Goal: Information Seeking & Learning: Find specific fact

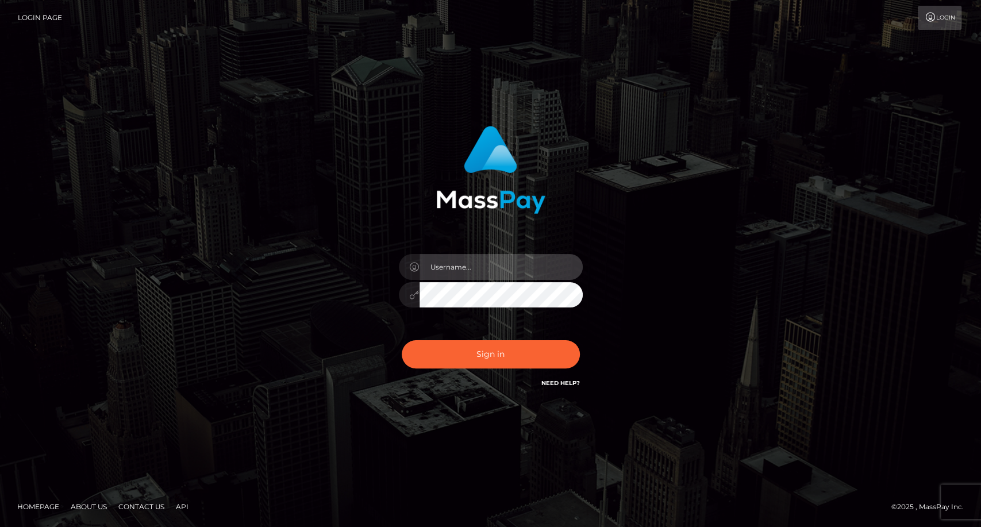
type input "carolina"
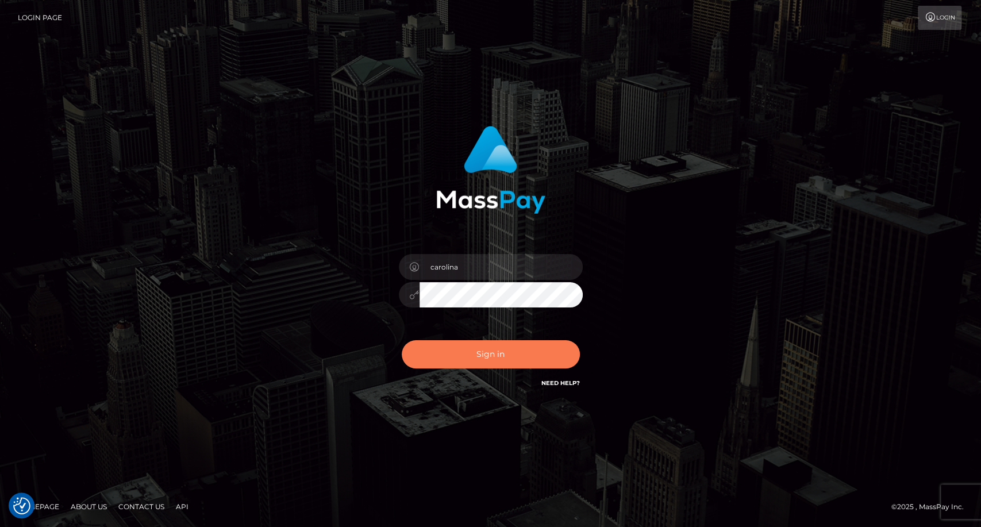
click at [505, 358] on button "Sign in" at bounding box center [491, 354] width 178 height 28
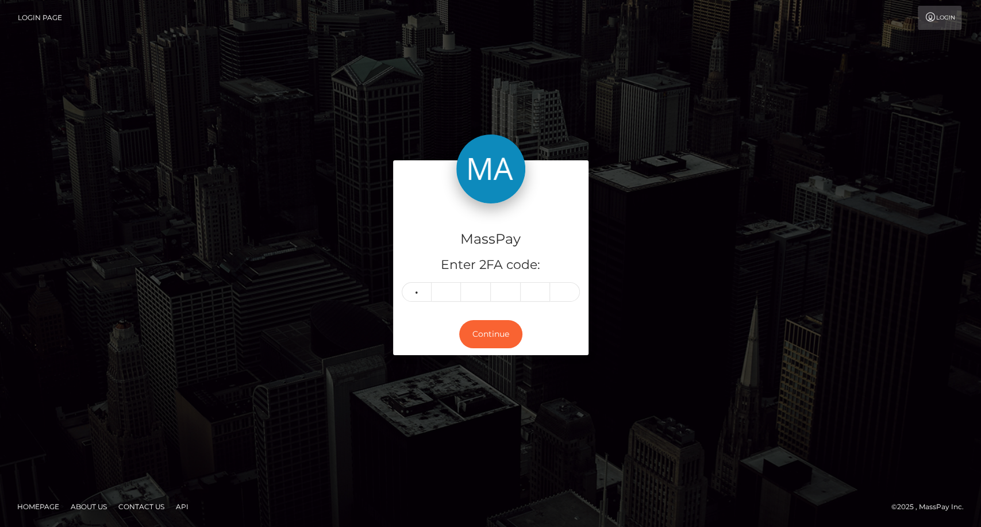
type input "4"
type input "2"
type input "3"
type input "6"
type input "0"
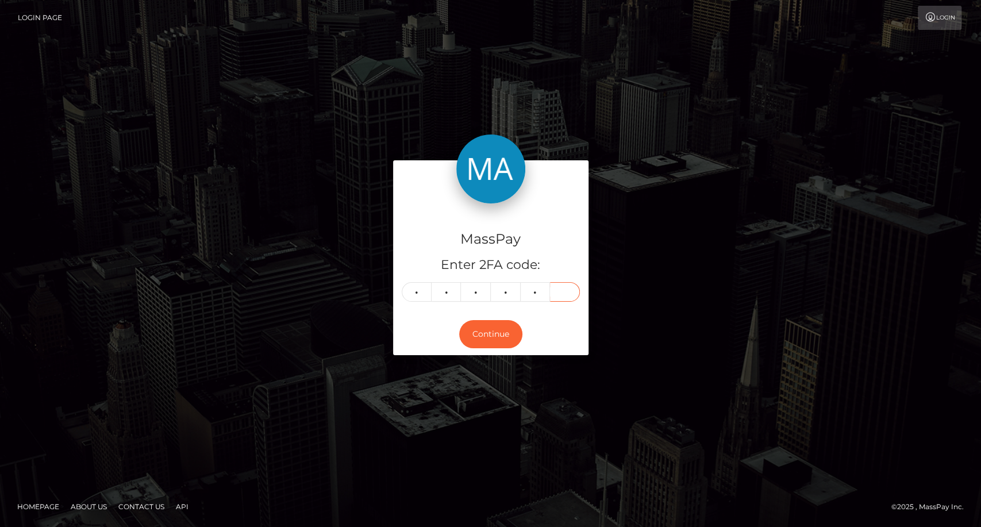
type input "3"
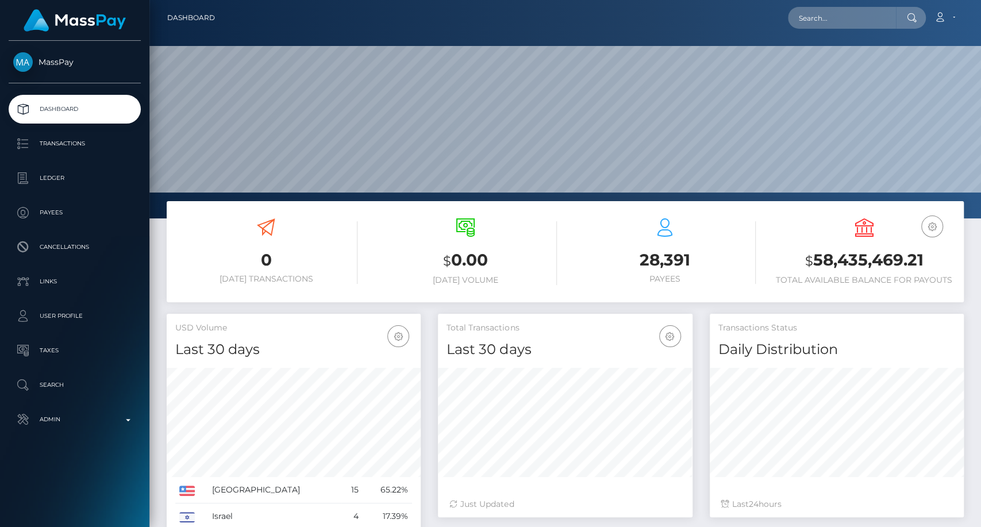
scroll to position [203, 254]
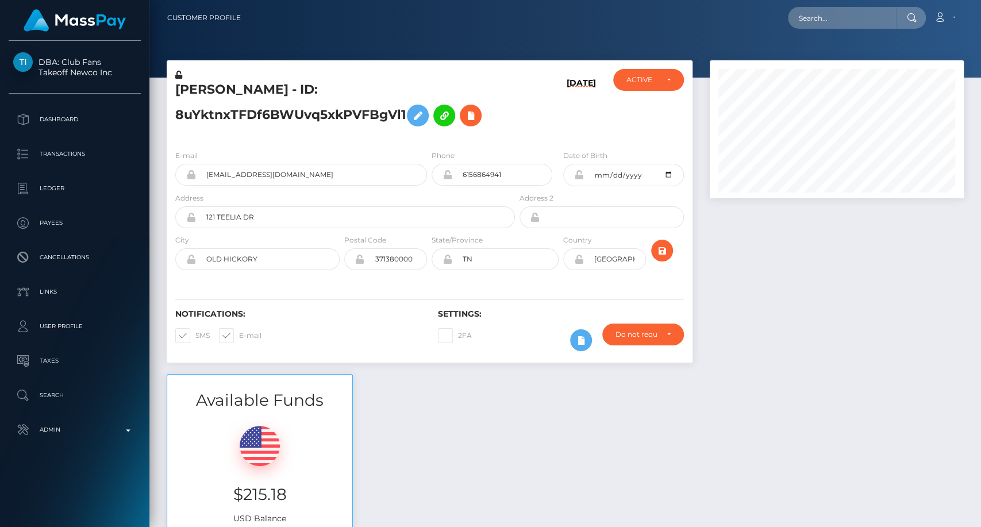
scroll to position [138, 254]
drag, startPoint x: 919, startPoint y: 294, endPoint x: 846, endPoint y: 230, distance: 97.3
click at [918, 294] on div at bounding box center [836, 217] width 271 height 314
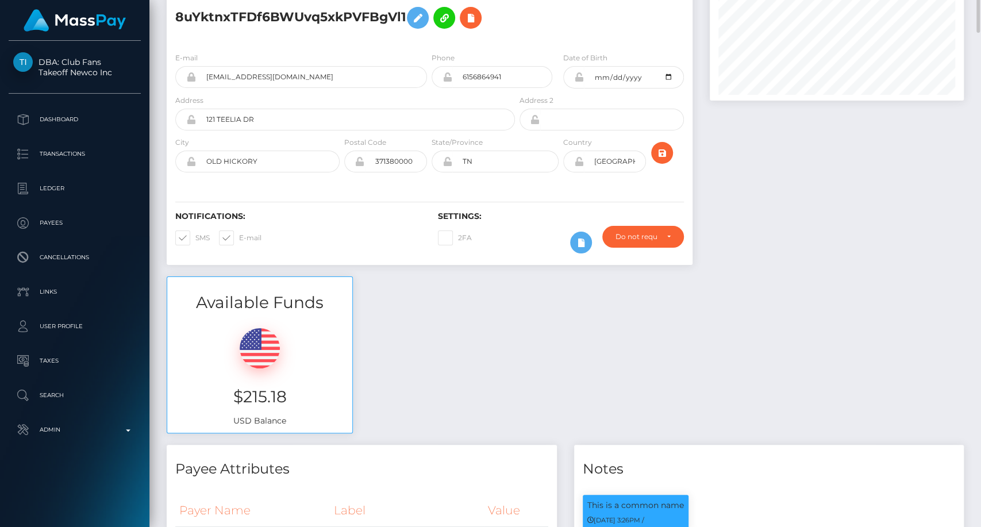
scroll to position [0, 0]
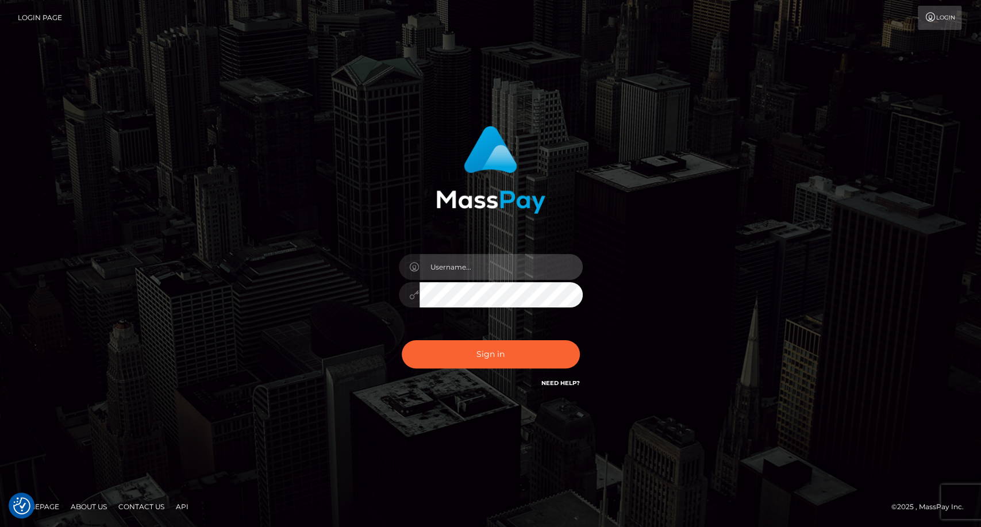
type input "carolina"
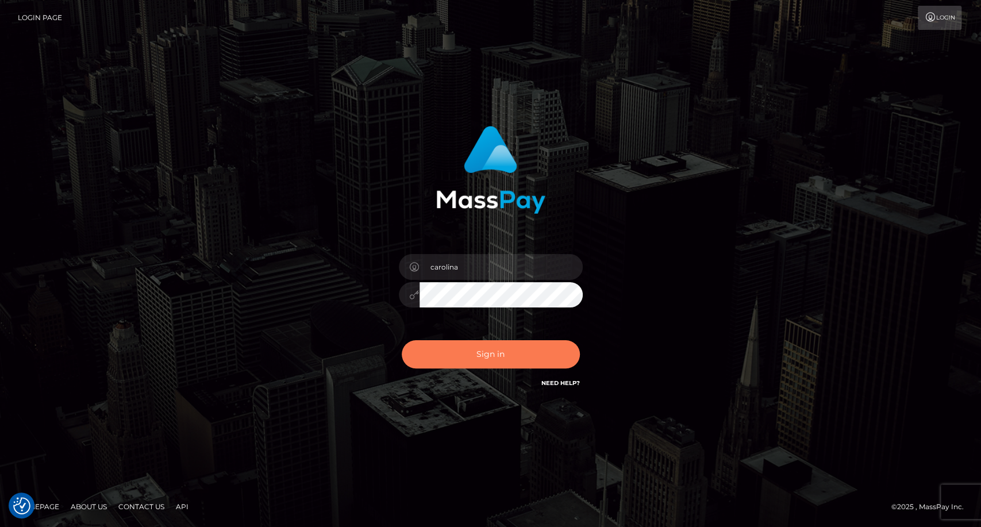
click at [473, 354] on button "Sign in" at bounding box center [491, 354] width 178 height 28
click at [504, 351] on button "Sign in" at bounding box center [491, 354] width 178 height 28
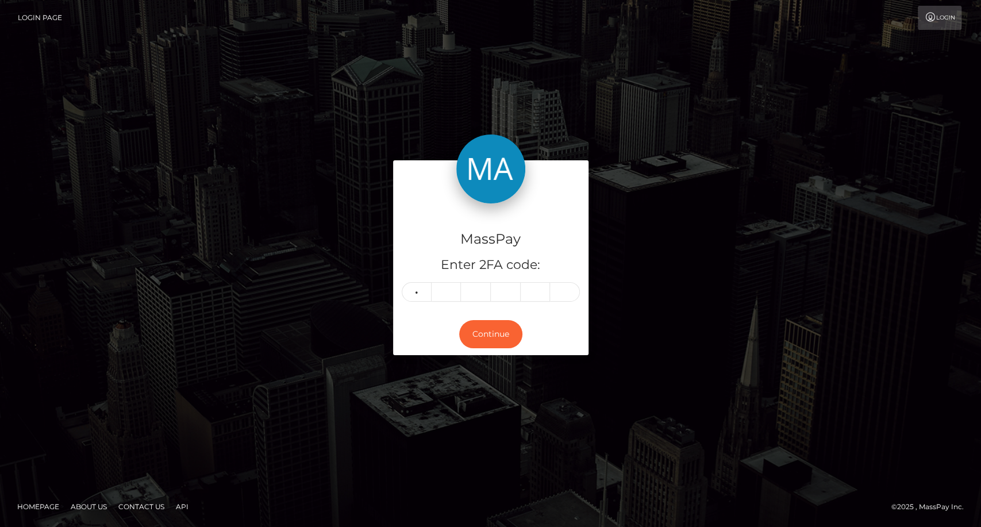
type input "9"
type input "1"
type input "2"
type input "4"
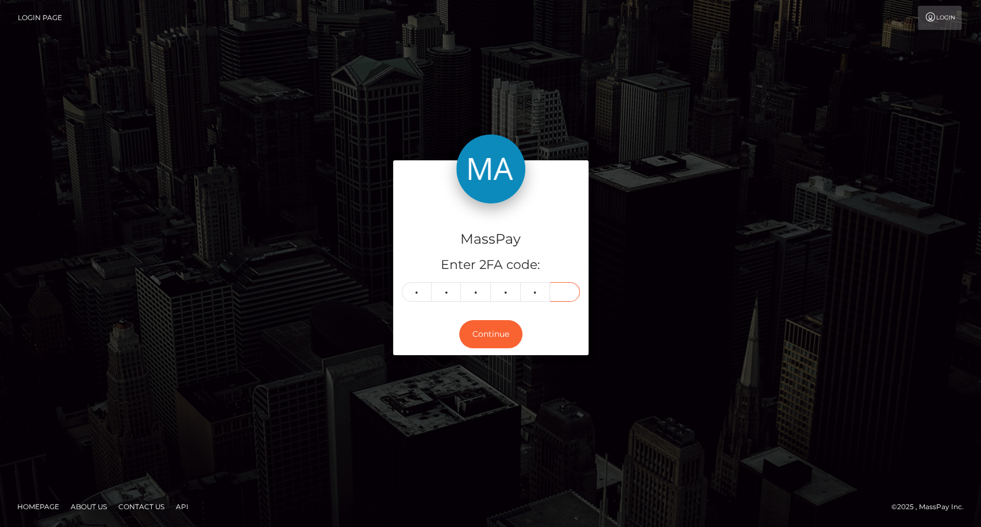
type input "8"
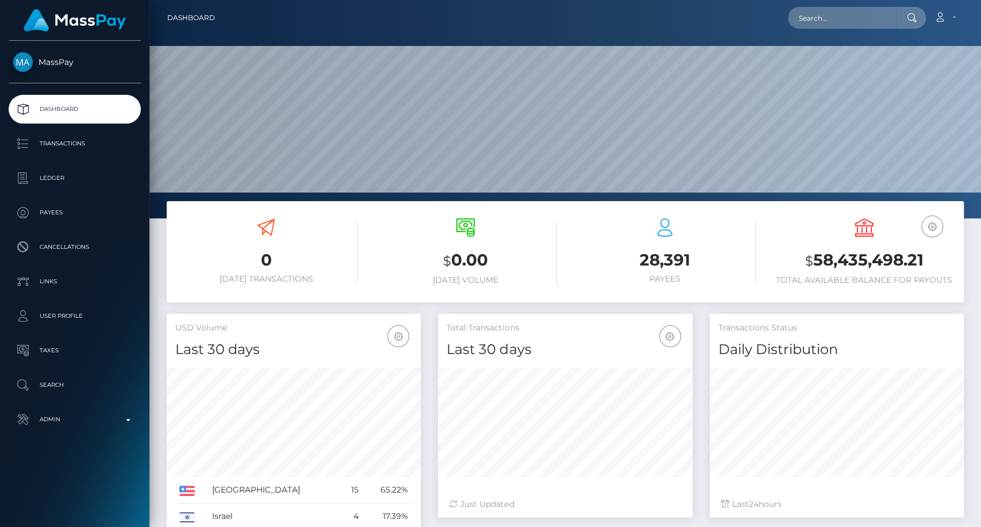
scroll to position [203, 254]
click at [815, 21] on input "text" at bounding box center [842, 18] width 108 height 22
paste input "taylorlonnie2004@gmail.com"
type input "taylorlonnie2004@gmail.com"
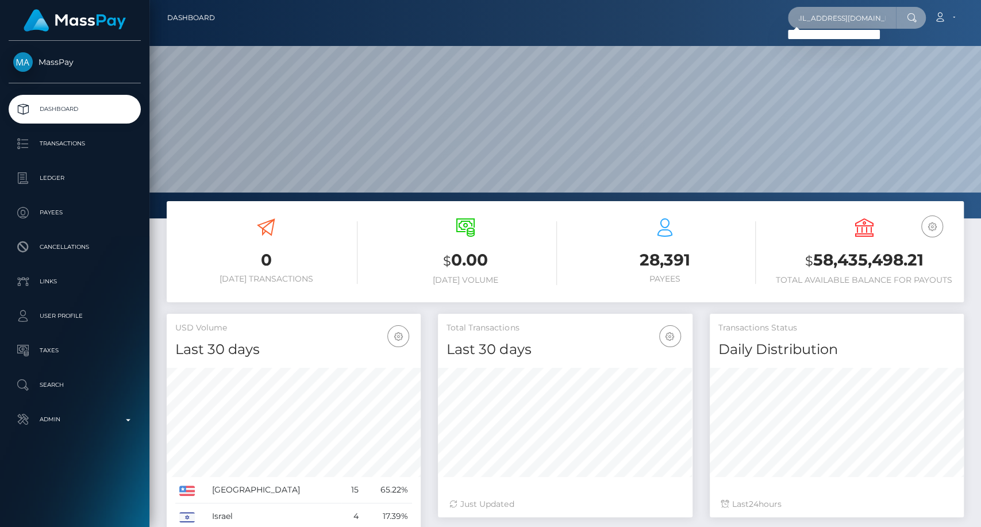
scroll to position [0, 0]
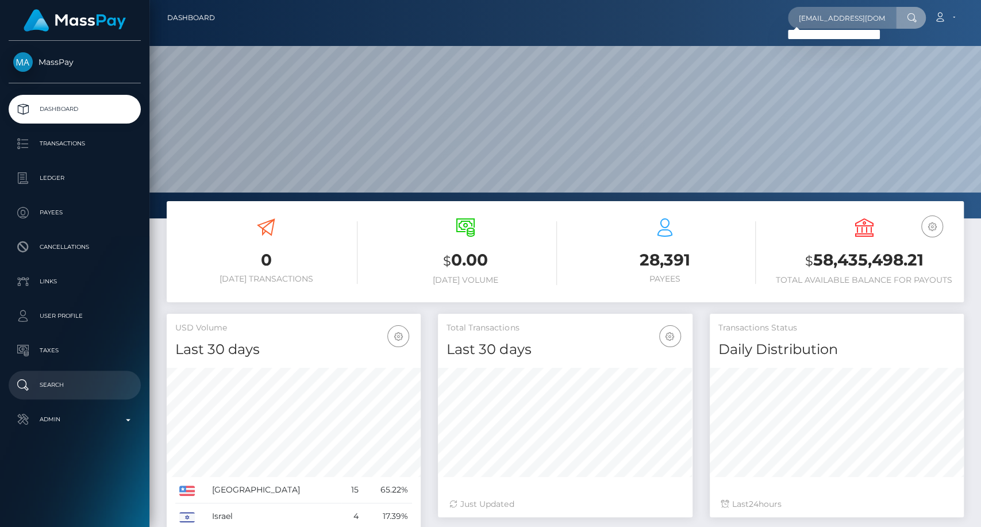
click at [46, 384] on p "Search" at bounding box center [74, 384] width 123 height 17
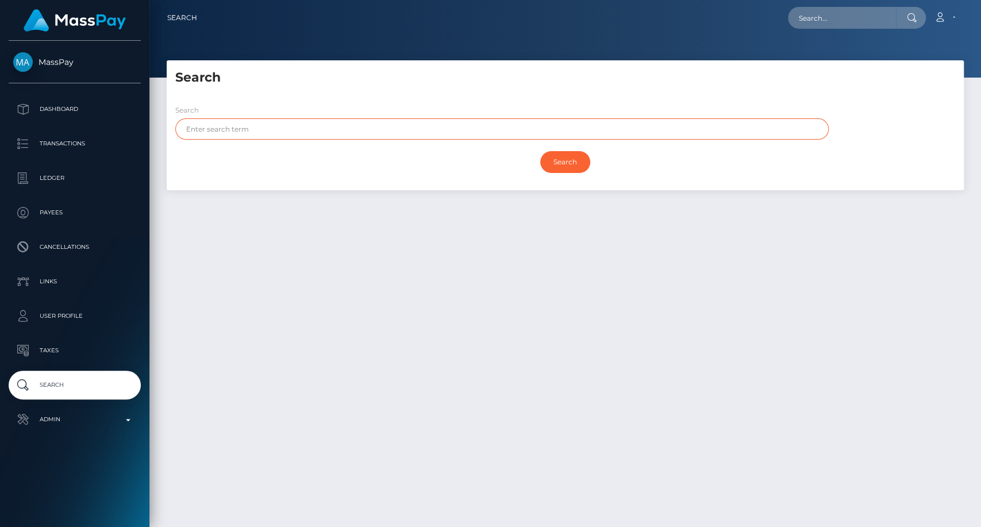
click at [246, 129] on input "text" at bounding box center [501, 128] width 653 height 21
paste input "[PERSON_NAME]"
type input "[PERSON_NAME]"
click at [565, 173] on div "Search" at bounding box center [565, 161] width 780 height 33
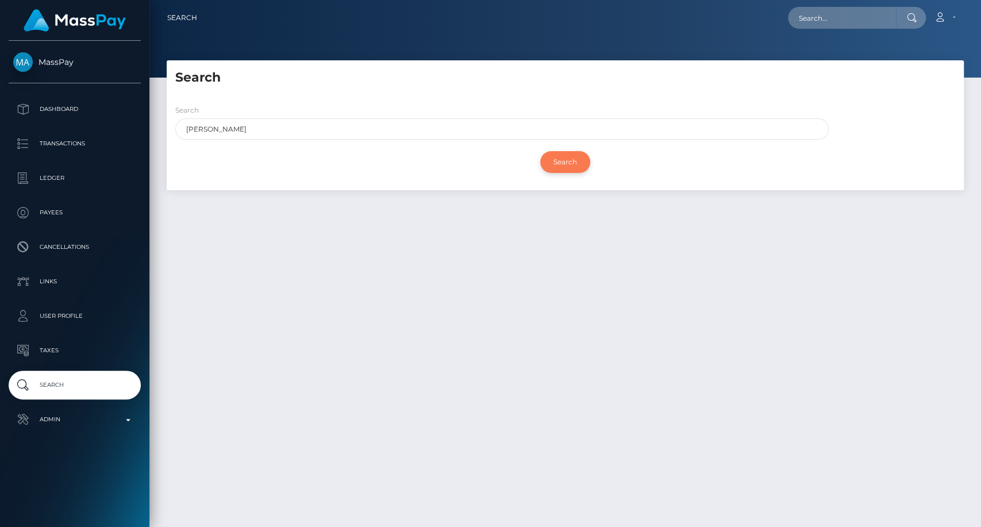
click at [558, 168] on input "Search" at bounding box center [565, 162] width 50 height 22
